Goal: Check status: Check status

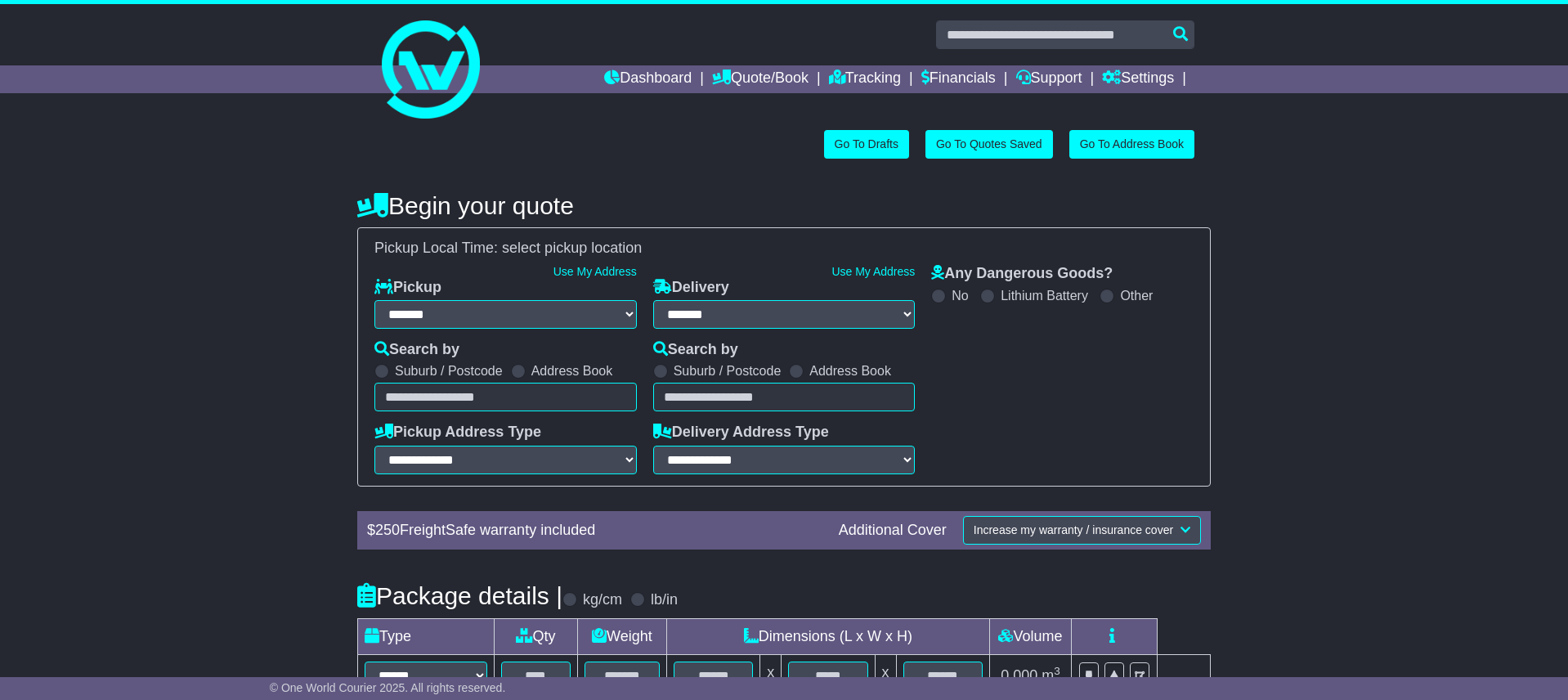
select select "**"
click at [859, 74] on link "Tracking" at bounding box center [865, 79] width 72 height 28
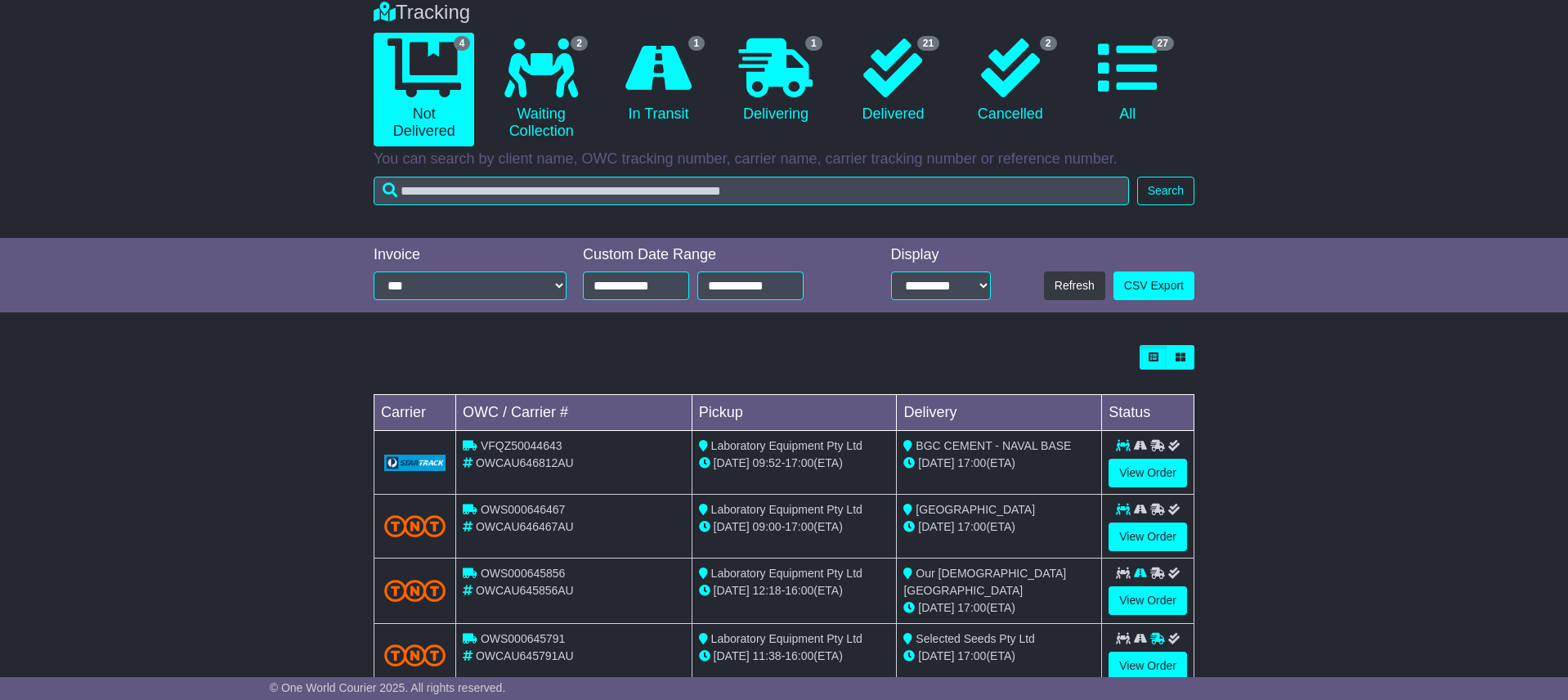
scroll to position [181, 0]
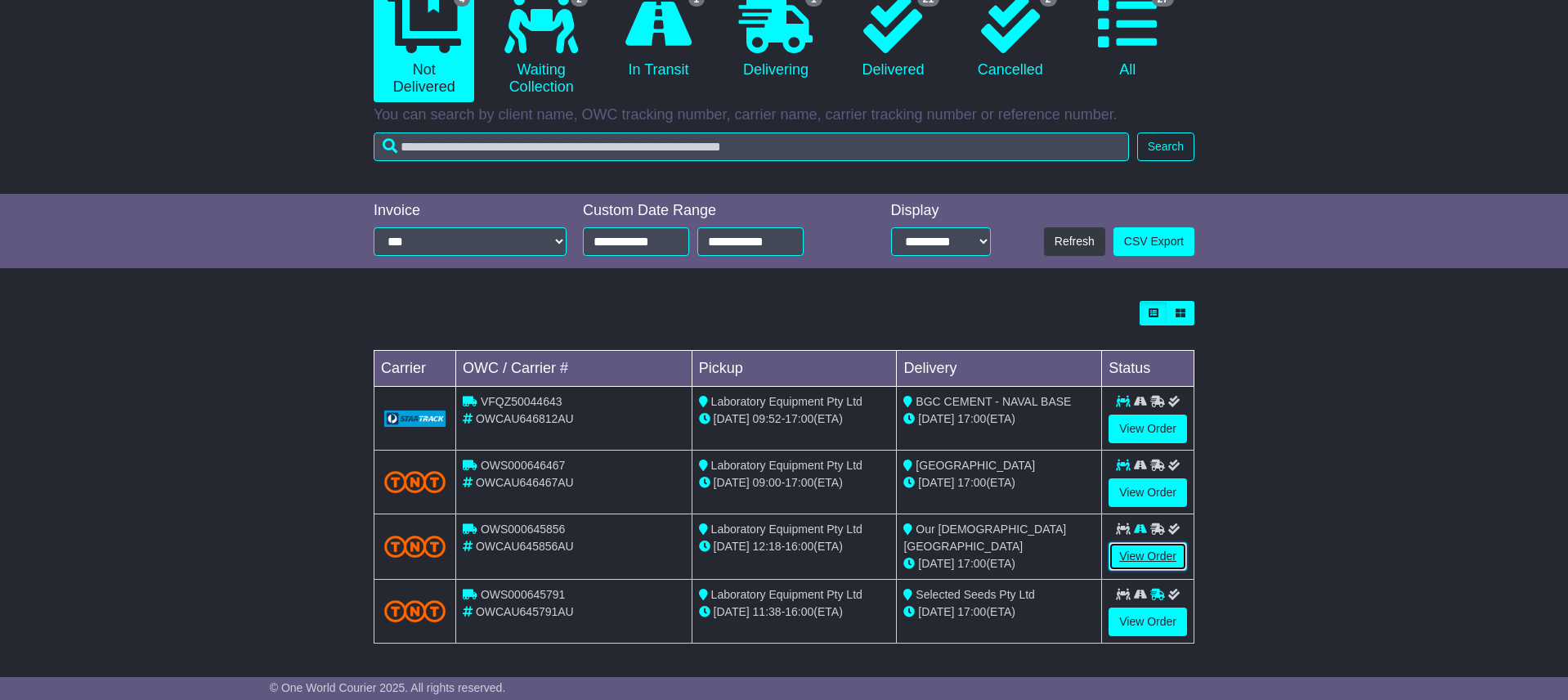
click at [1152, 559] on link "View Order" at bounding box center [1148, 556] width 79 height 28
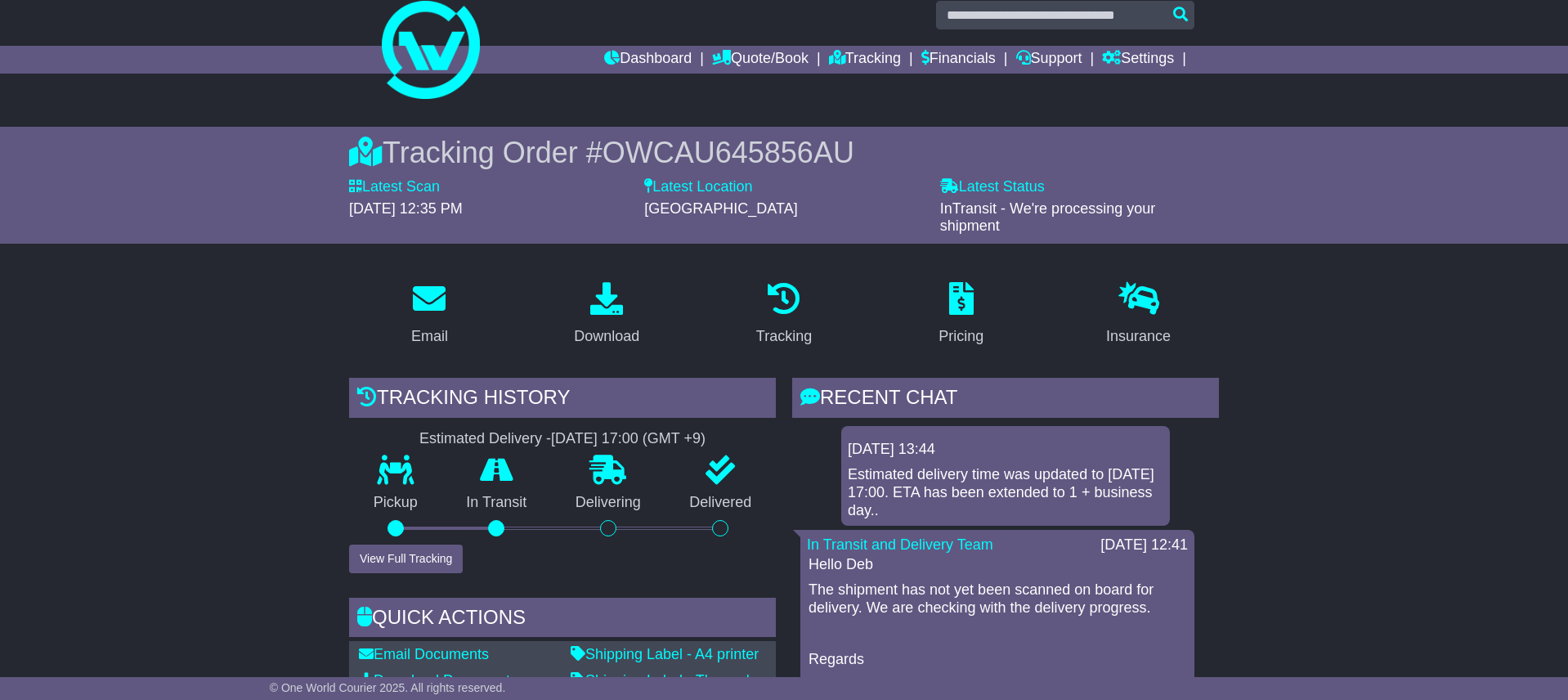
scroll to position [8, 0]
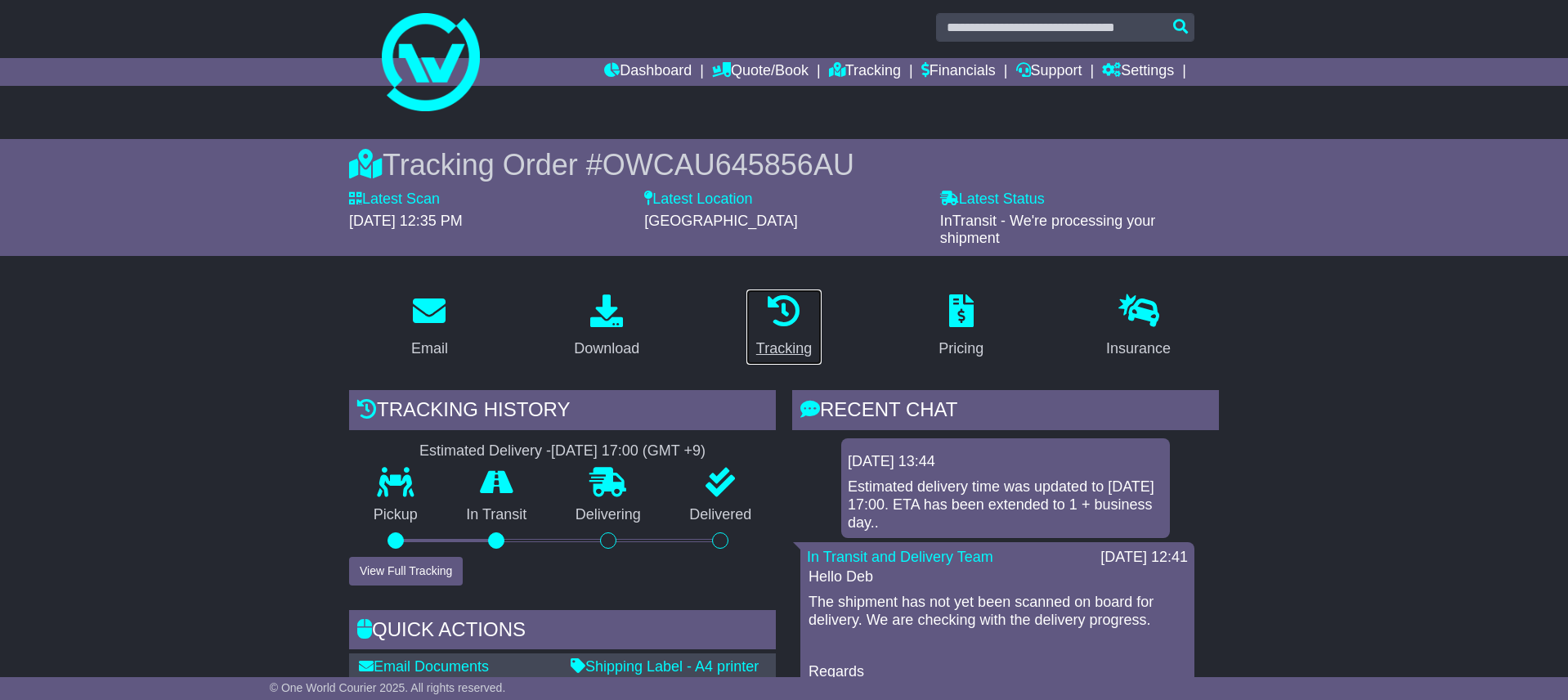
click at [781, 315] on icon at bounding box center [784, 311] width 33 height 33
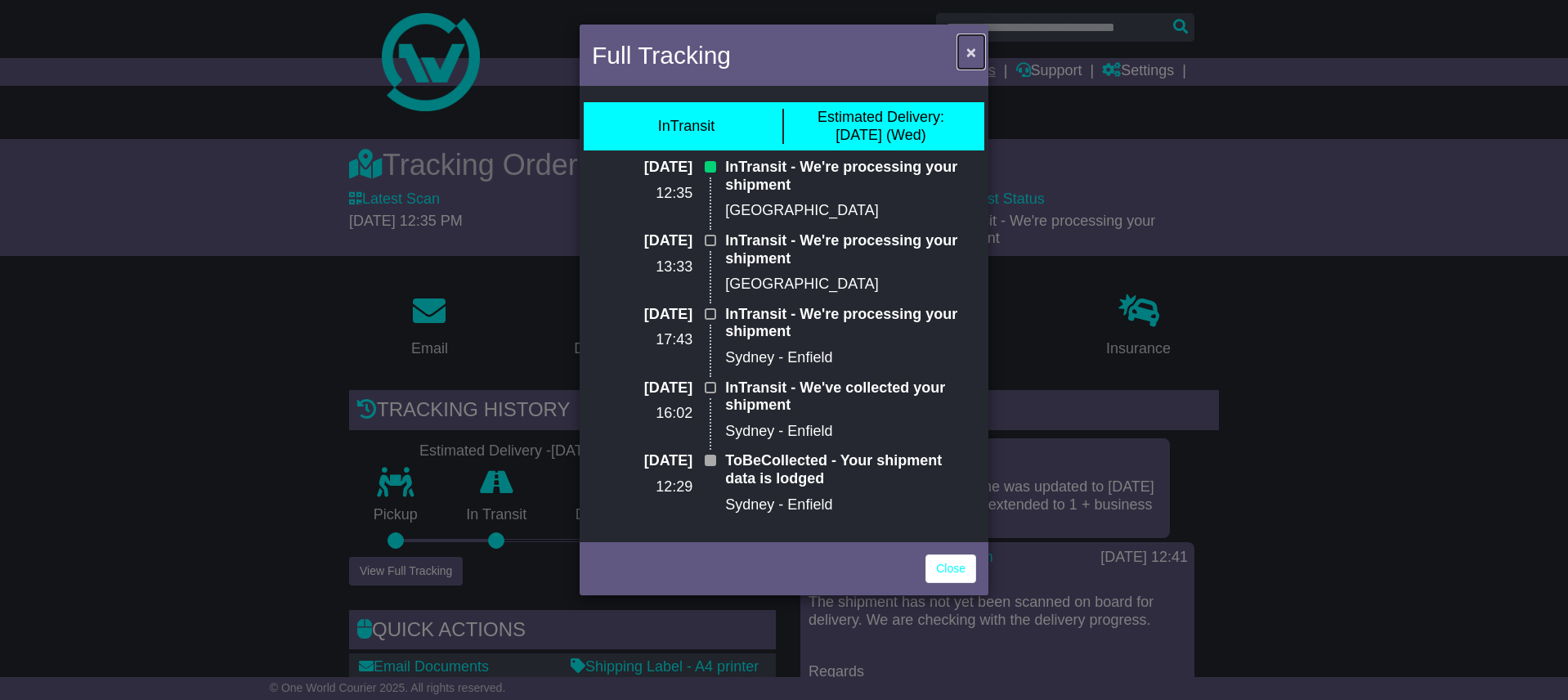
drag, startPoint x: 975, startPoint y: 56, endPoint x: 976, endPoint y: 68, distance: 12.0
click at [975, 56] on span "×" at bounding box center [972, 52] width 10 height 19
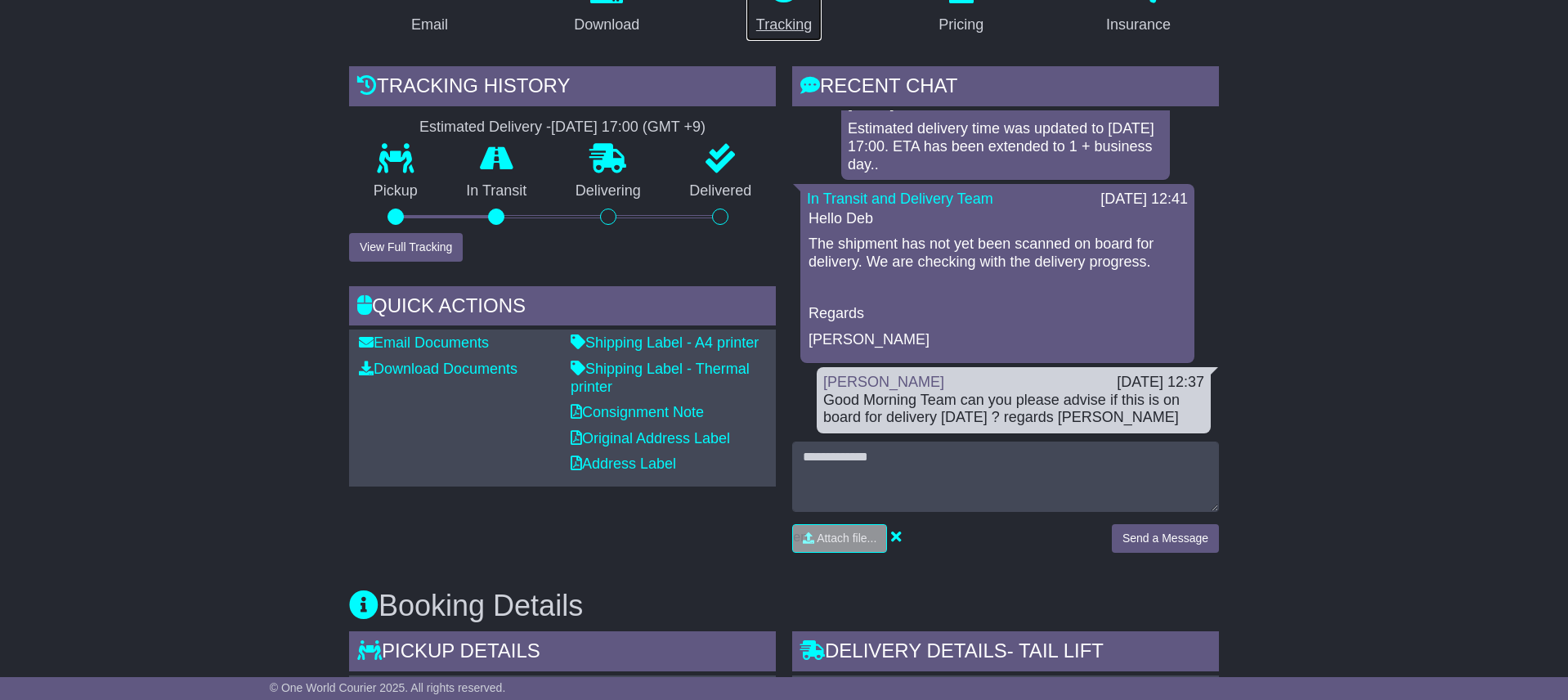
scroll to position [25, 0]
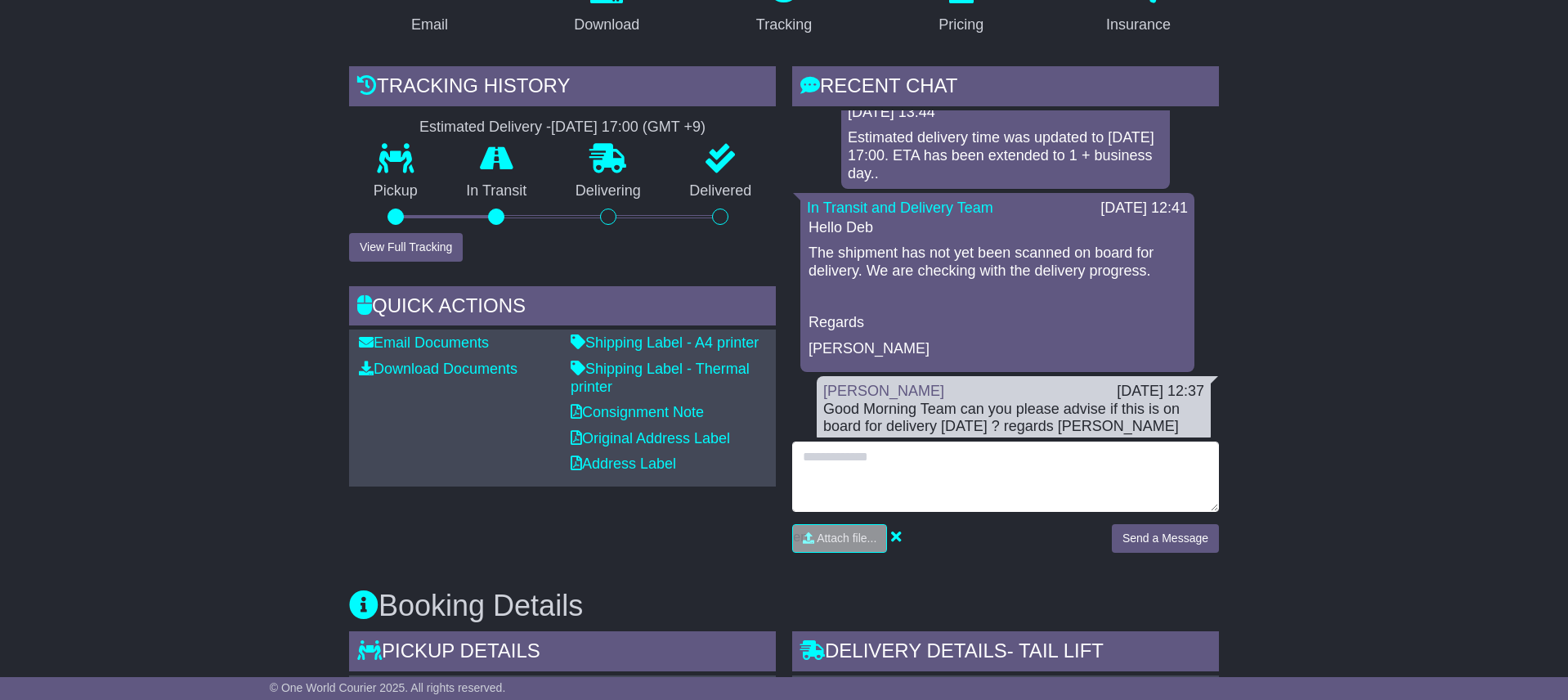
drag, startPoint x: 904, startPoint y: 450, endPoint x: 1085, endPoint y: 465, distance: 181.6
click at [905, 450] on textarea at bounding box center [1006, 477] width 427 height 70
type textarea "**********"
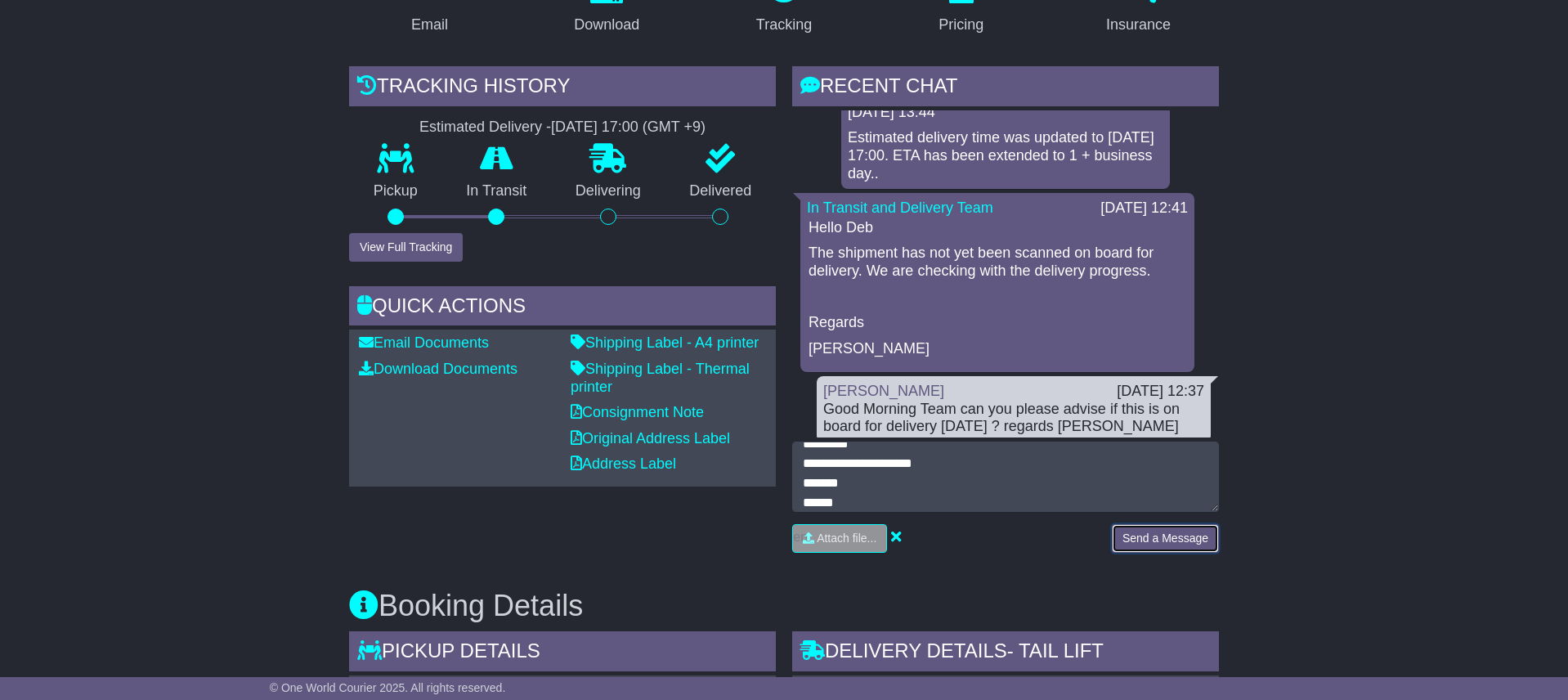
click at [1187, 532] on button "Send a Message" at bounding box center [1166, 538] width 107 height 28
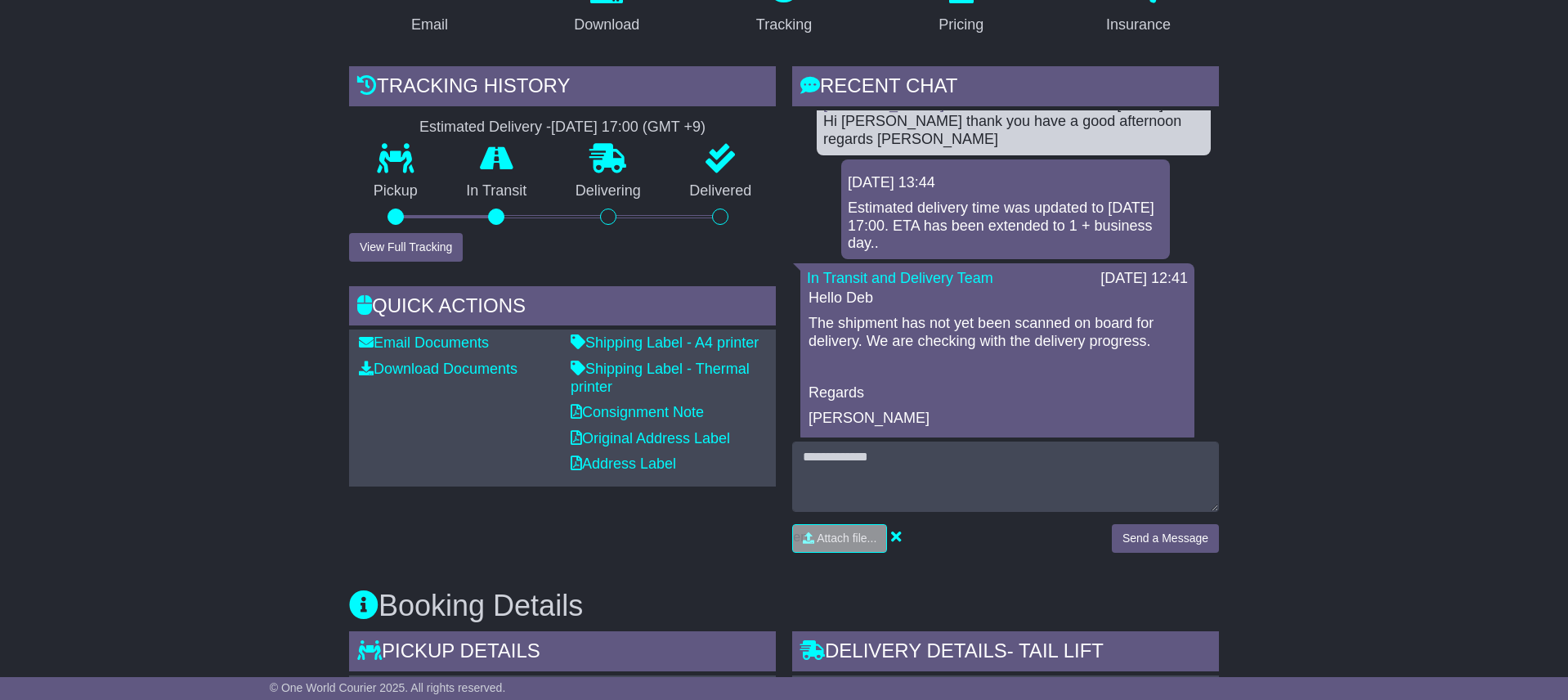
scroll to position [25, 0]
